Goal: Task Accomplishment & Management: Use online tool/utility

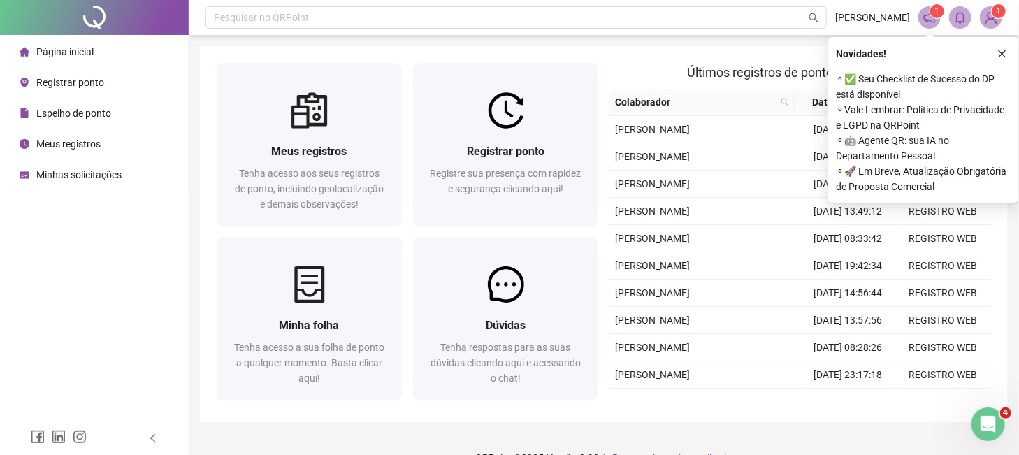
click at [1003, 57] on button "button" at bounding box center [1002, 53] width 17 height 17
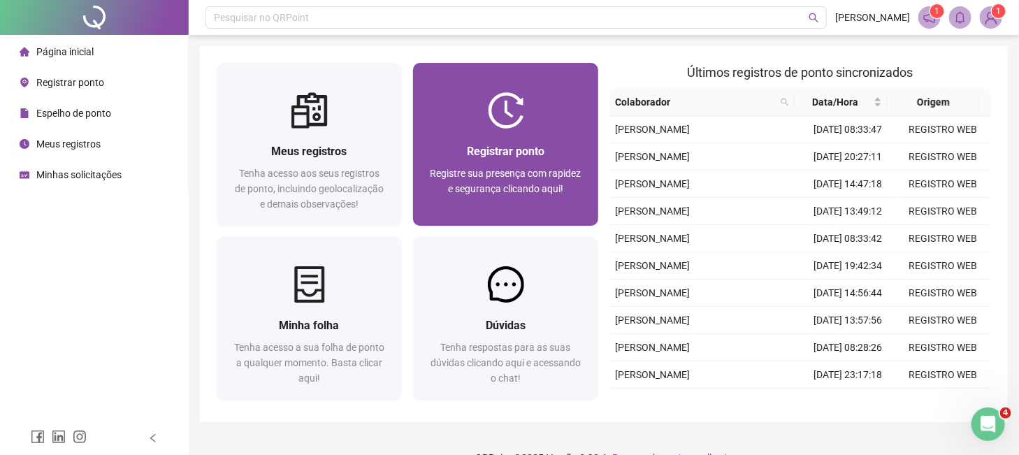
click at [500, 90] on div "Registrar ponto Registre sua presença com rapidez e segurança clicando aqui!" at bounding box center [505, 144] width 185 height 163
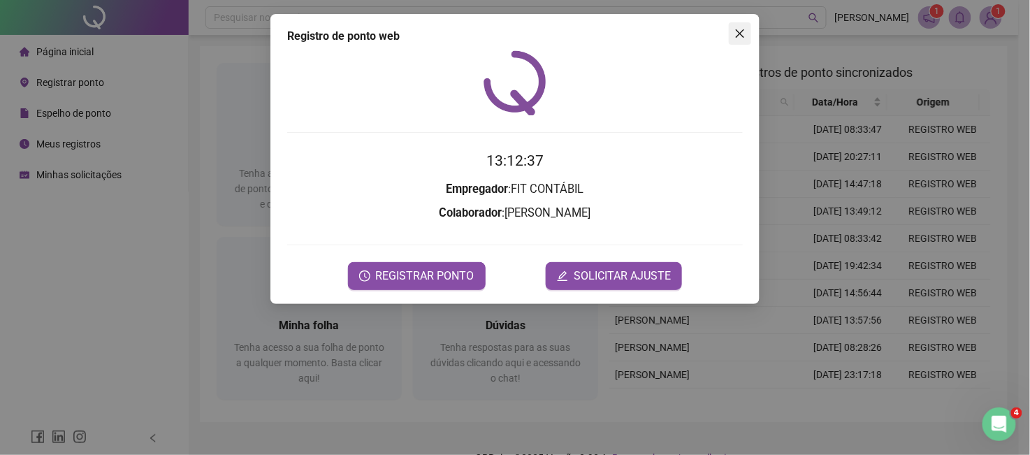
drag, startPoint x: 734, startPoint y: 37, endPoint x: 703, endPoint y: 42, distance: 31.1
click at [732, 38] on span "Close" at bounding box center [740, 33] width 22 height 11
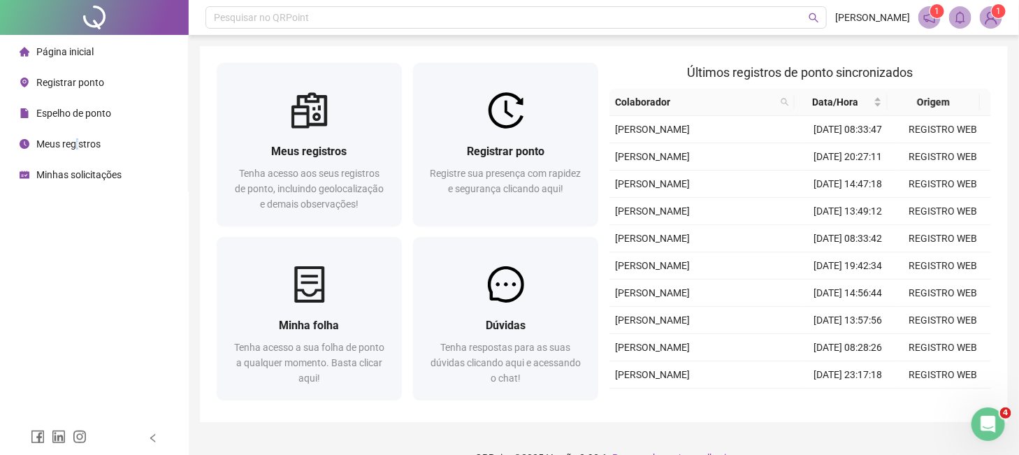
click at [78, 147] on span "Meus registros" at bounding box center [68, 143] width 64 height 11
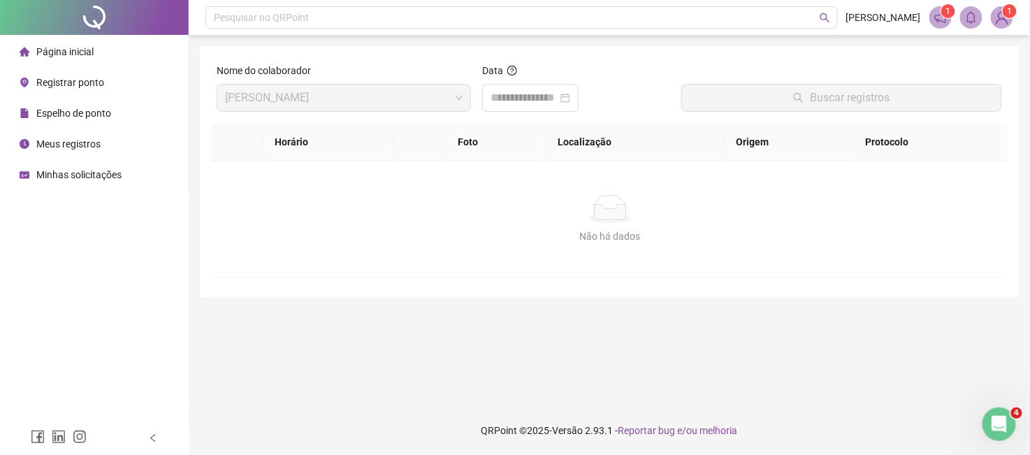
click at [77, 58] on div "Página inicial" at bounding box center [57, 52] width 74 height 28
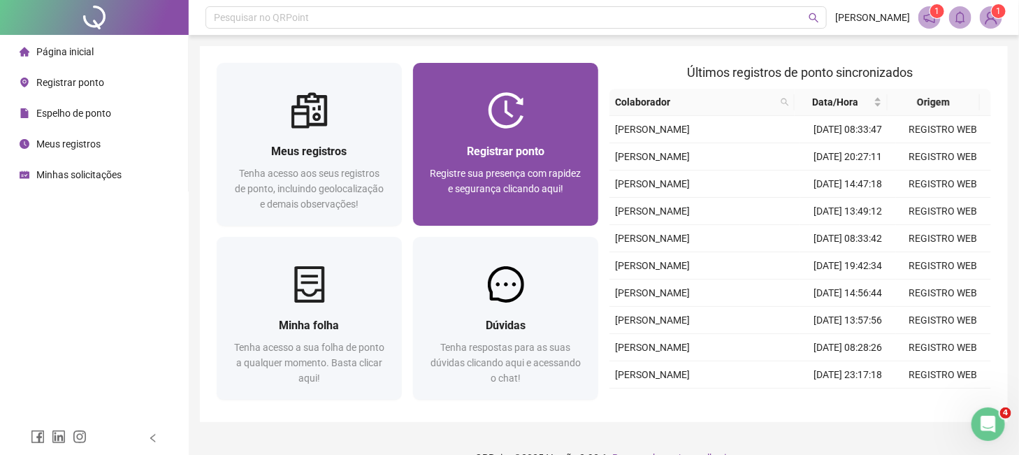
click at [564, 150] on div "Registrar ponto" at bounding box center [506, 151] width 152 height 17
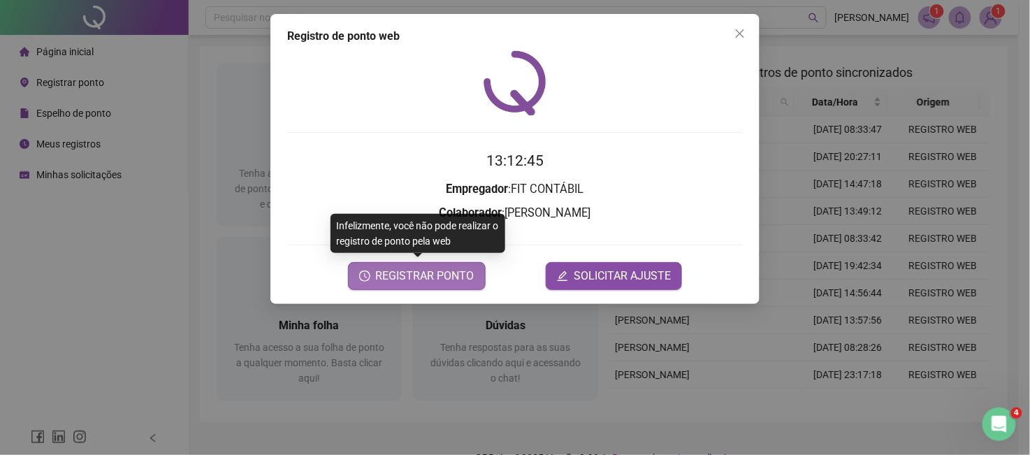
click at [437, 280] on span "REGISTRAR PONTO" at bounding box center [425, 276] width 99 height 17
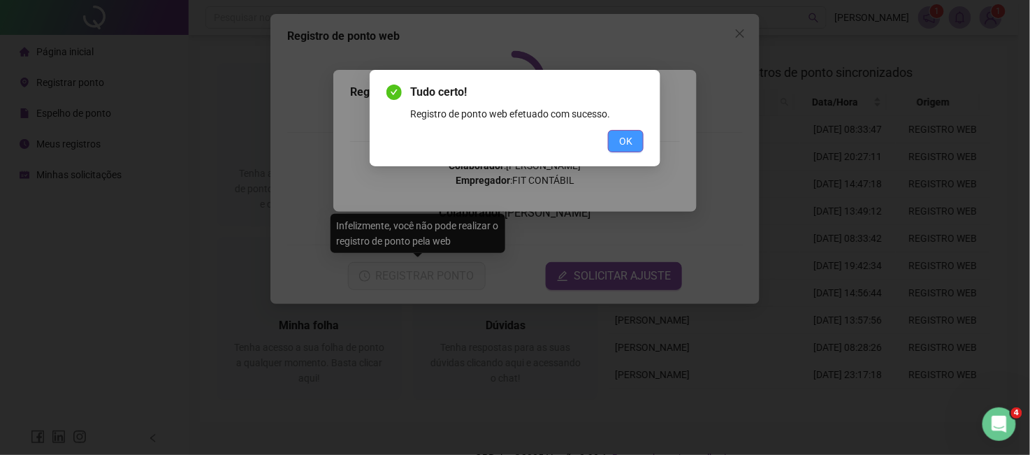
click at [617, 137] on button "OK" at bounding box center [626, 141] width 36 height 22
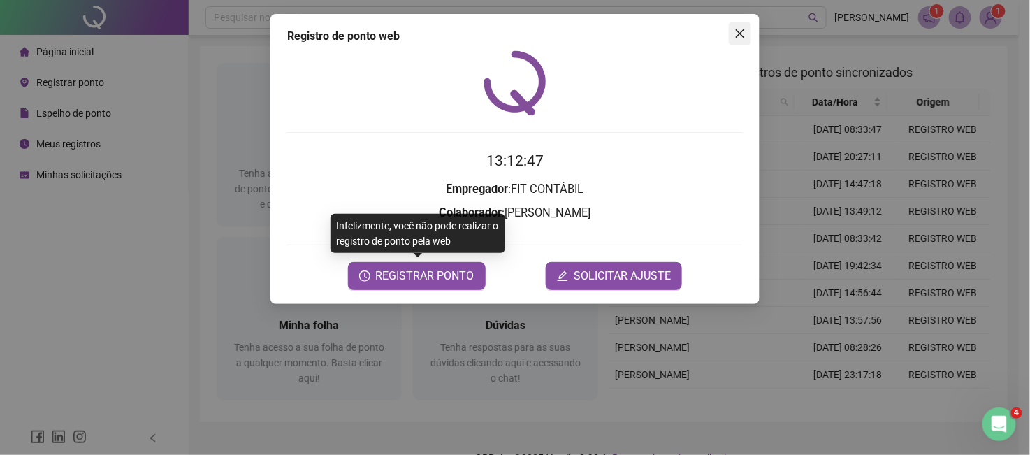
click at [743, 33] on icon "close" at bounding box center [739, 33] width 11 height 11
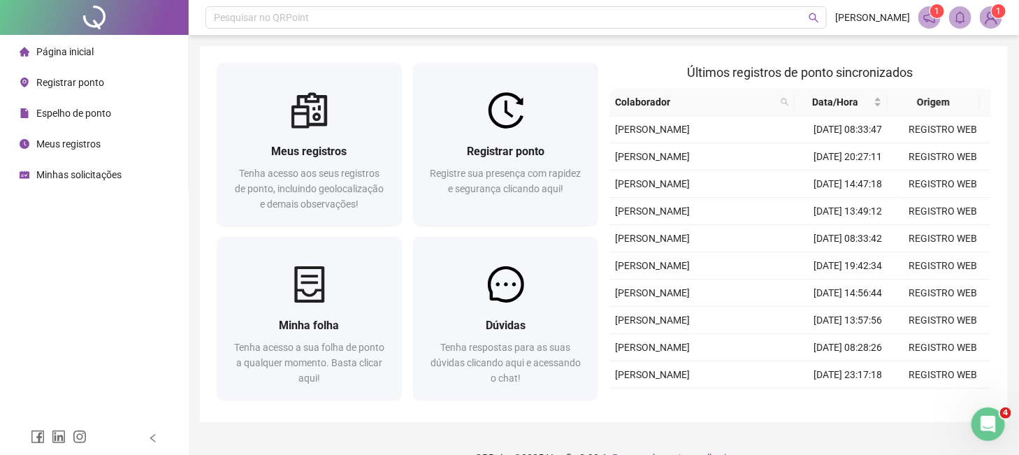
drag, startPoint x: 90, startPoint y: 147, endPoint x: 64, endPoint y: 91, distance: 61.9
click at [89, 147] on span "Meus registros" at bounding box center [68, 143] width 64 height 11
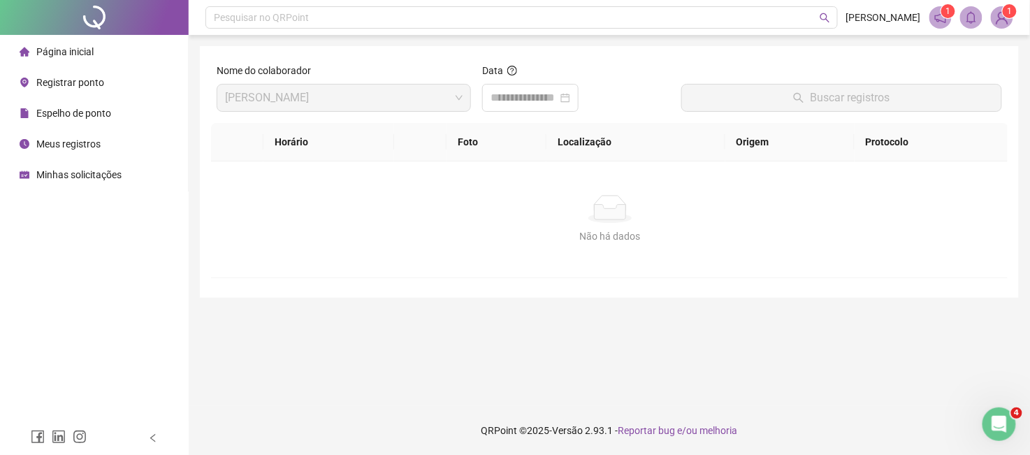
click at [64, 52] on span "Página inicial" at bounding box center [64, 51] width 57 height 11
